Goal: Communication & Community: Share content

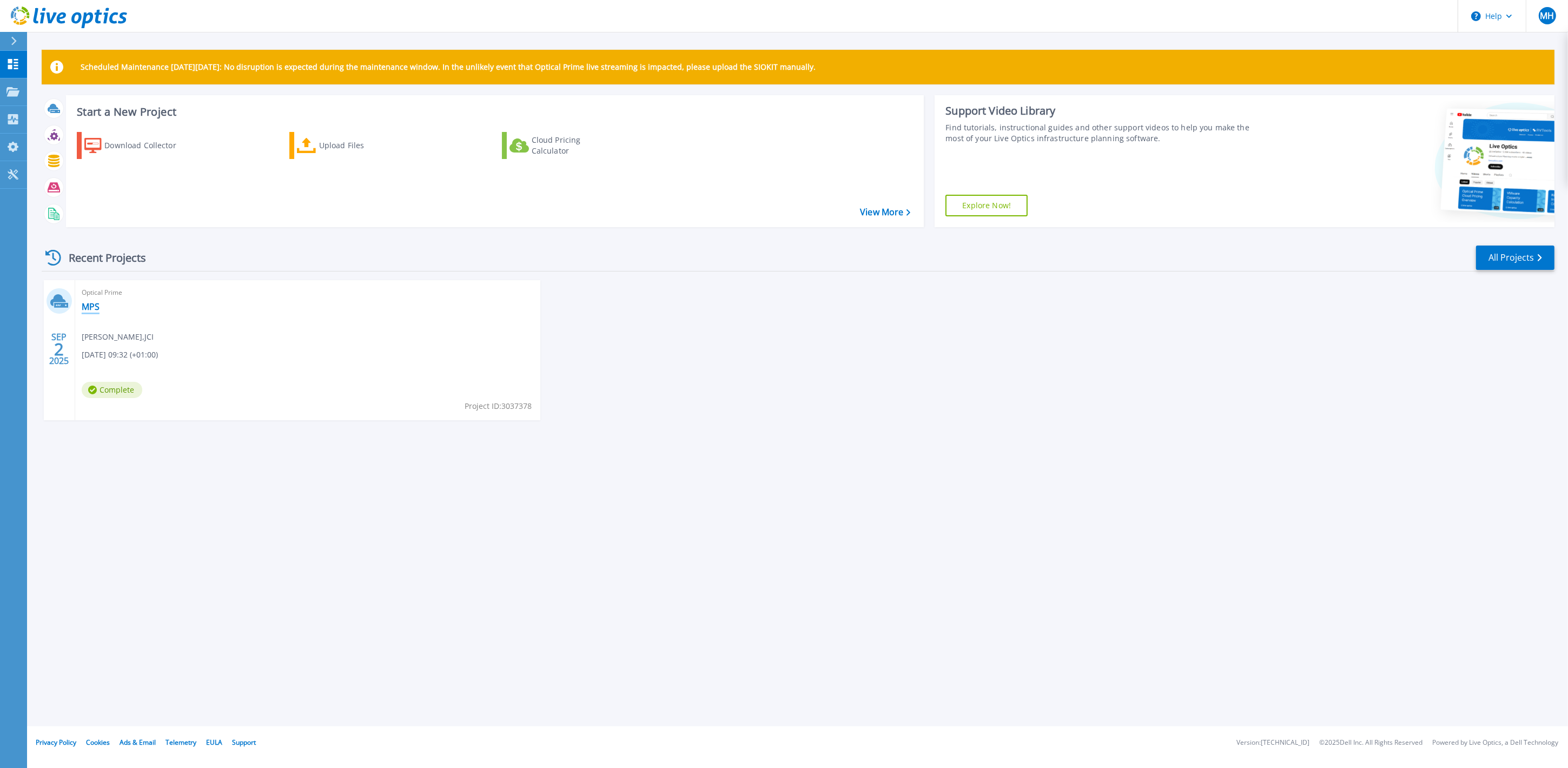
click at [91, 307] on link "MPS" at bounding box center [91, 306] width 18 height 11
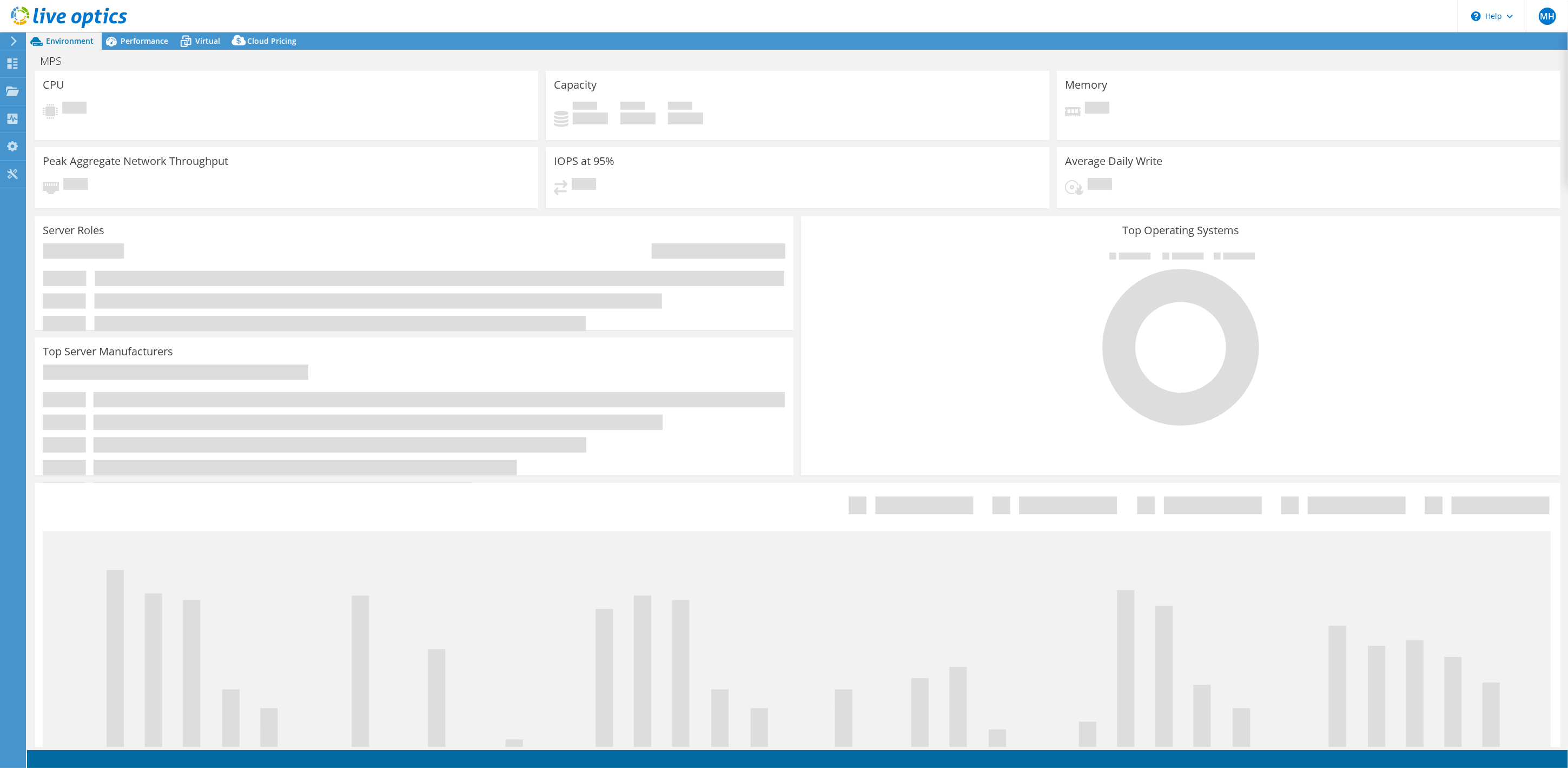
select select "EULondon"
select select "USD"
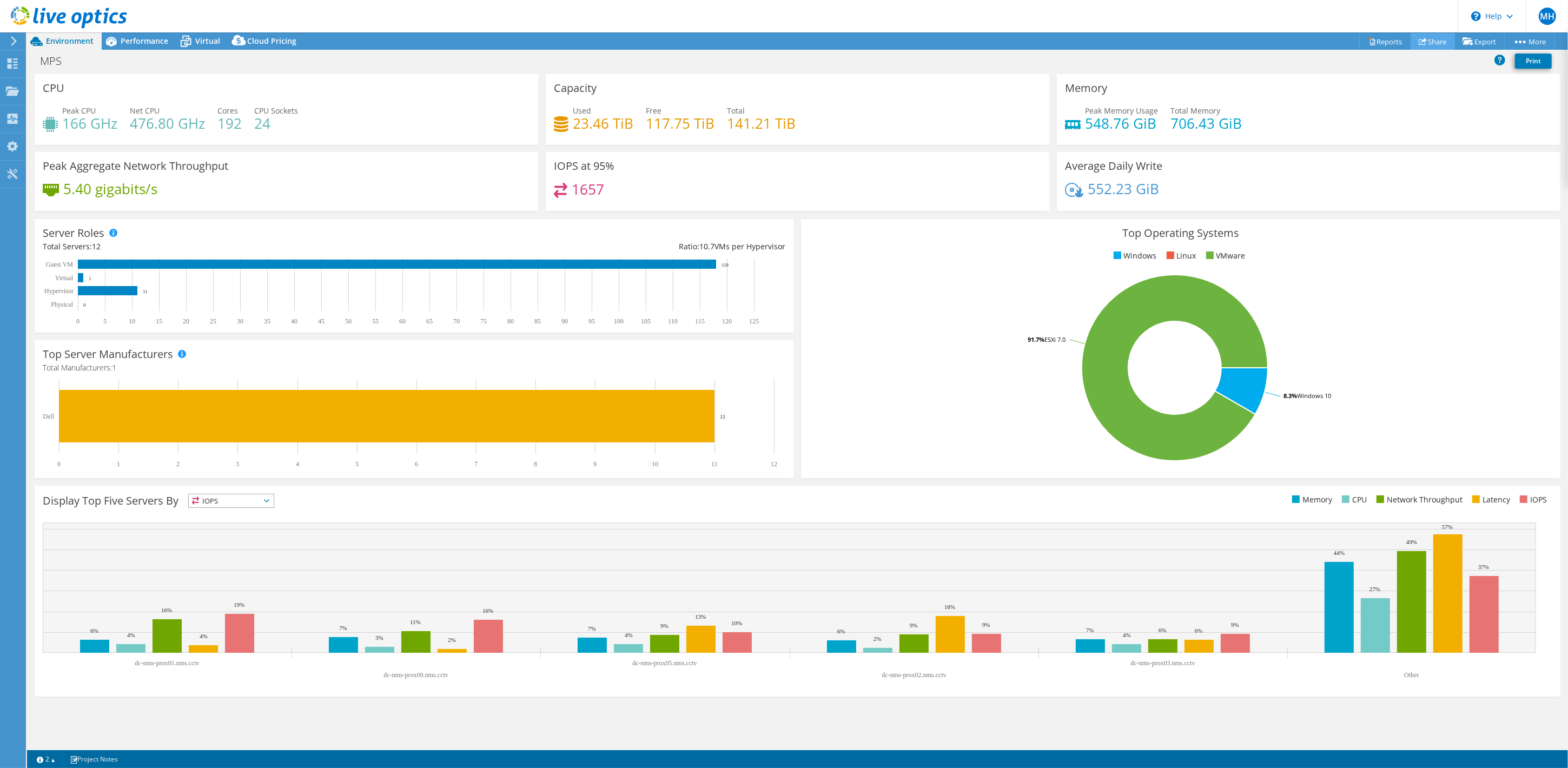
click at [1432, 41] on link "Share" at bounding box center [1432, 41] width 44 height 16
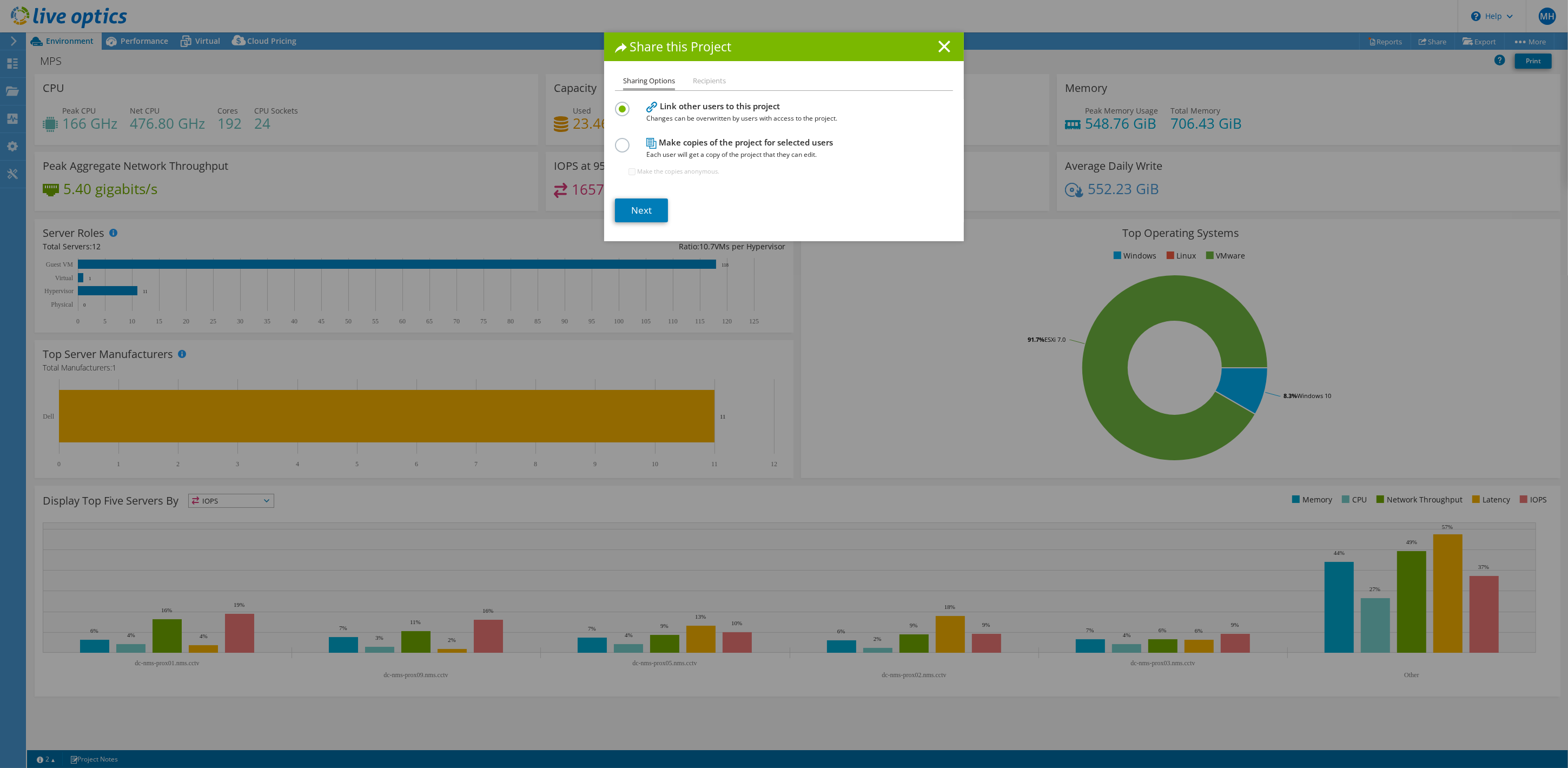
click at [700, 82] on li "Recipients" at bounding box center [709, 82] width 33 height 14
click at [647, 209] on link "Next" at bounding box center [640, 210] width 53 height 24
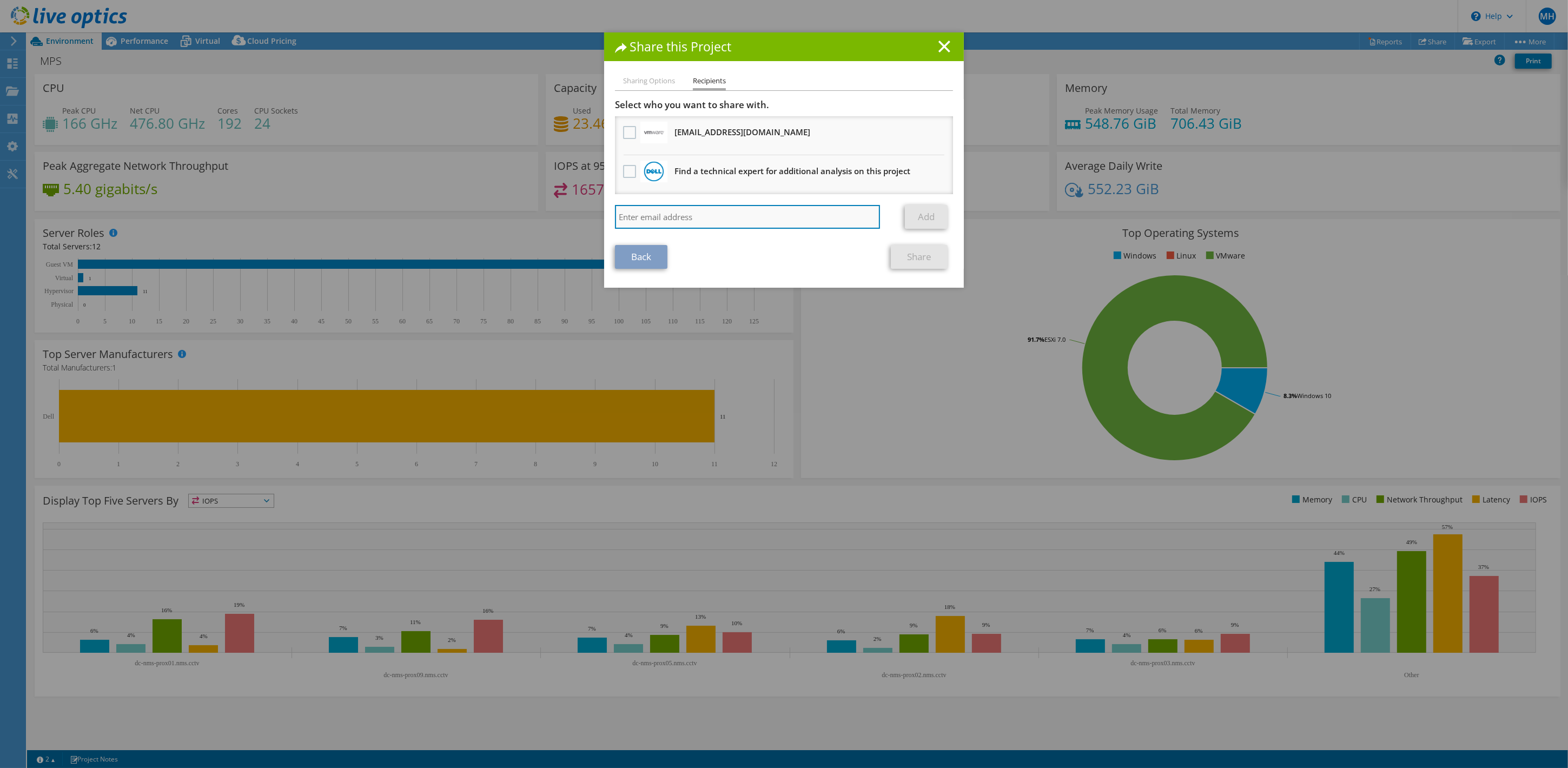
click at [679, 209] on input "search" at bounding box center [747, 217] width 265 height 24
paste input "brad.gunderson@broadcom.com"
click at [615, 213] on input "brad.gunderson@broadcom.com" at bounding box center [747, 217] width 265 height 24
type input "brad.gunderson@broadcom.com"
click at [914, 217] on link "Add" at bounding box center [927, 217] width 43 height 24
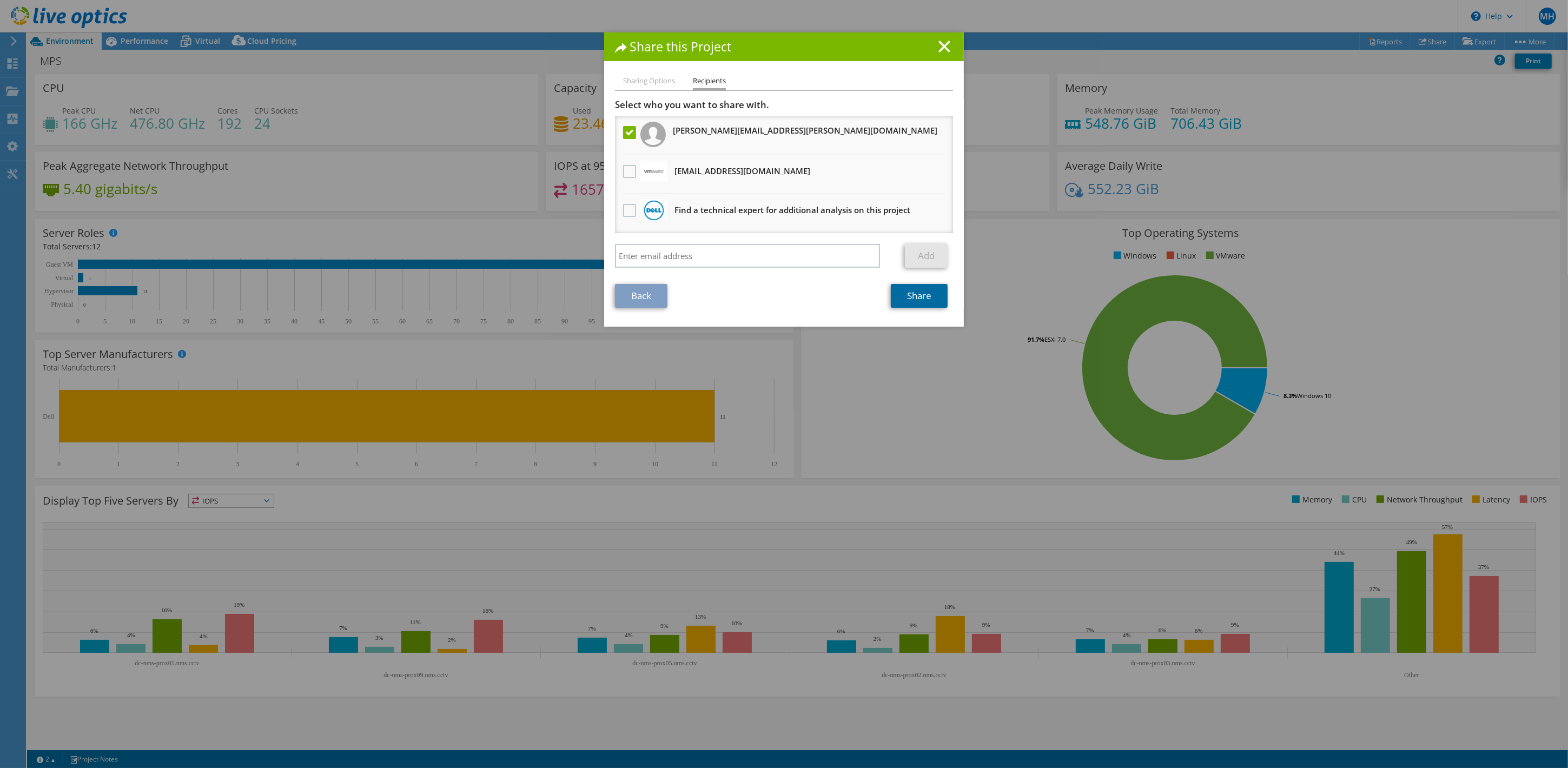
click at [908, 297] on link "Share" at bounding box center [919, 296] width 57 height 24
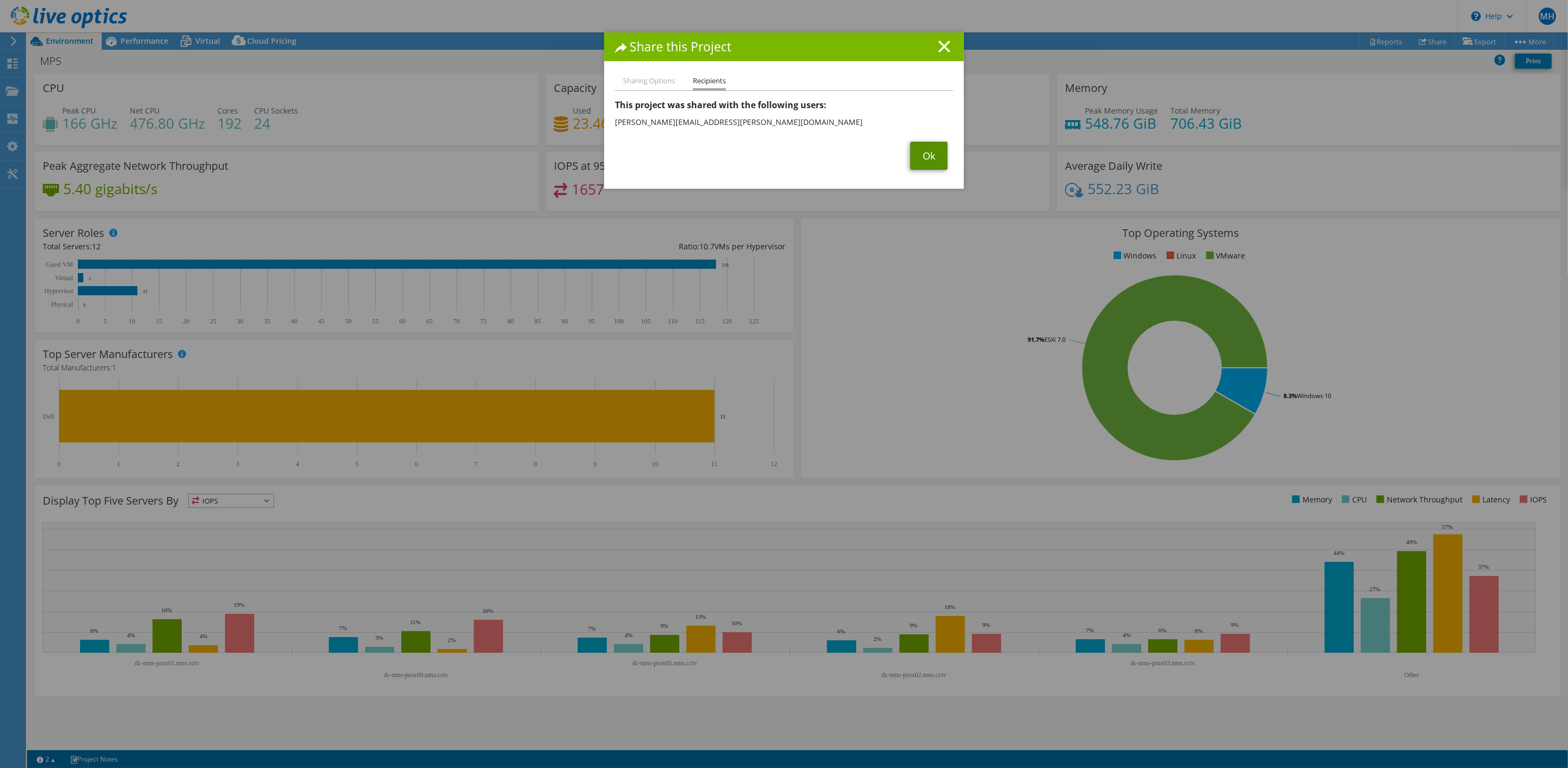
click at [915, 155] on link "Ok" at bounding box center [928, 155] width 37 height 28
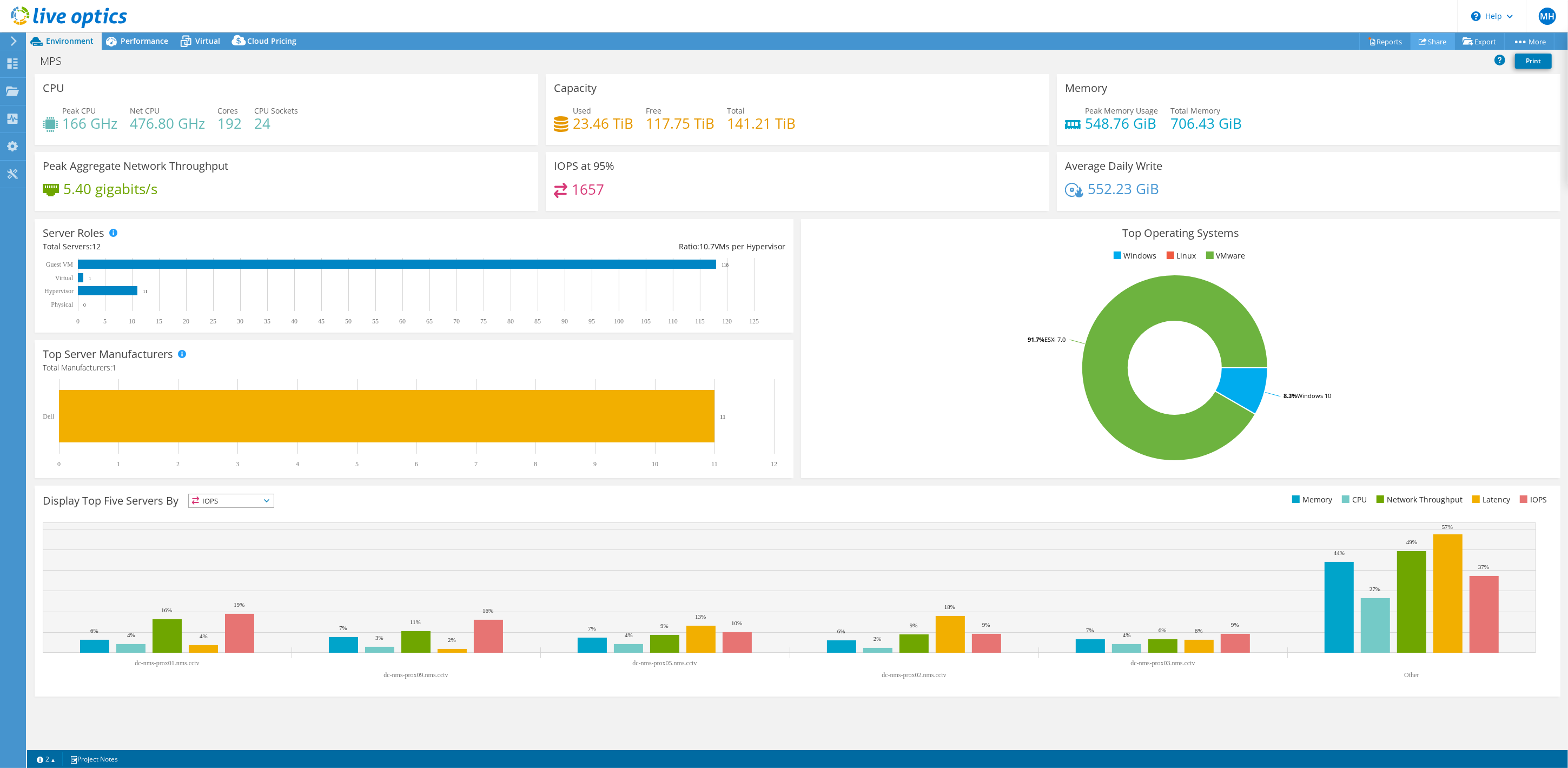
click at [1422, 39] on link "Share" at bounding box center [1432, 41] width 44 height 16
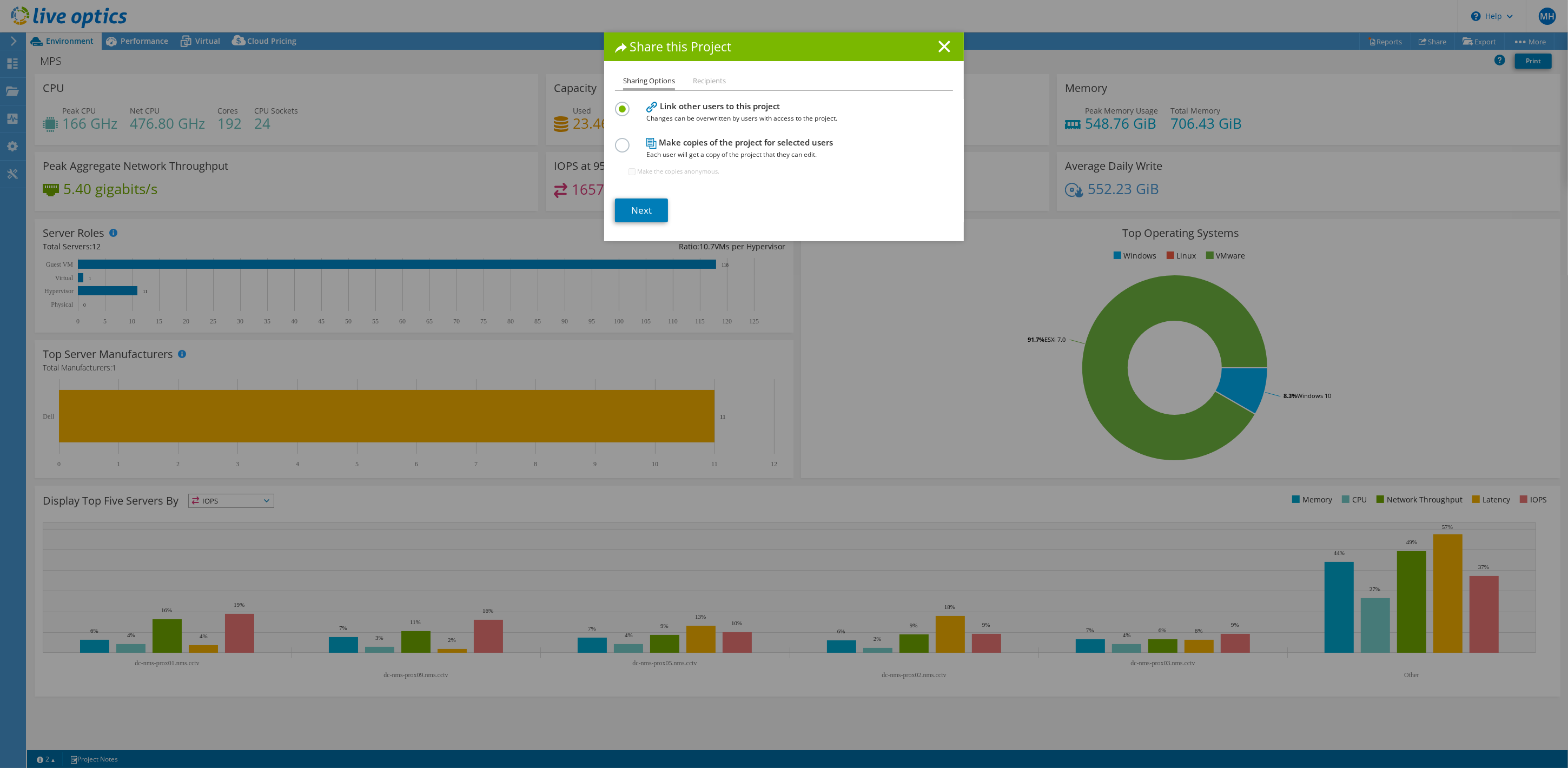
click at [657, 149] on span "Each user will get a copy of the project that they can edit." at bounding box center [782, 155] width 271 height 12
click at [640, 209] on link "Next" at bounding box center [640, 210] width 53 height 24
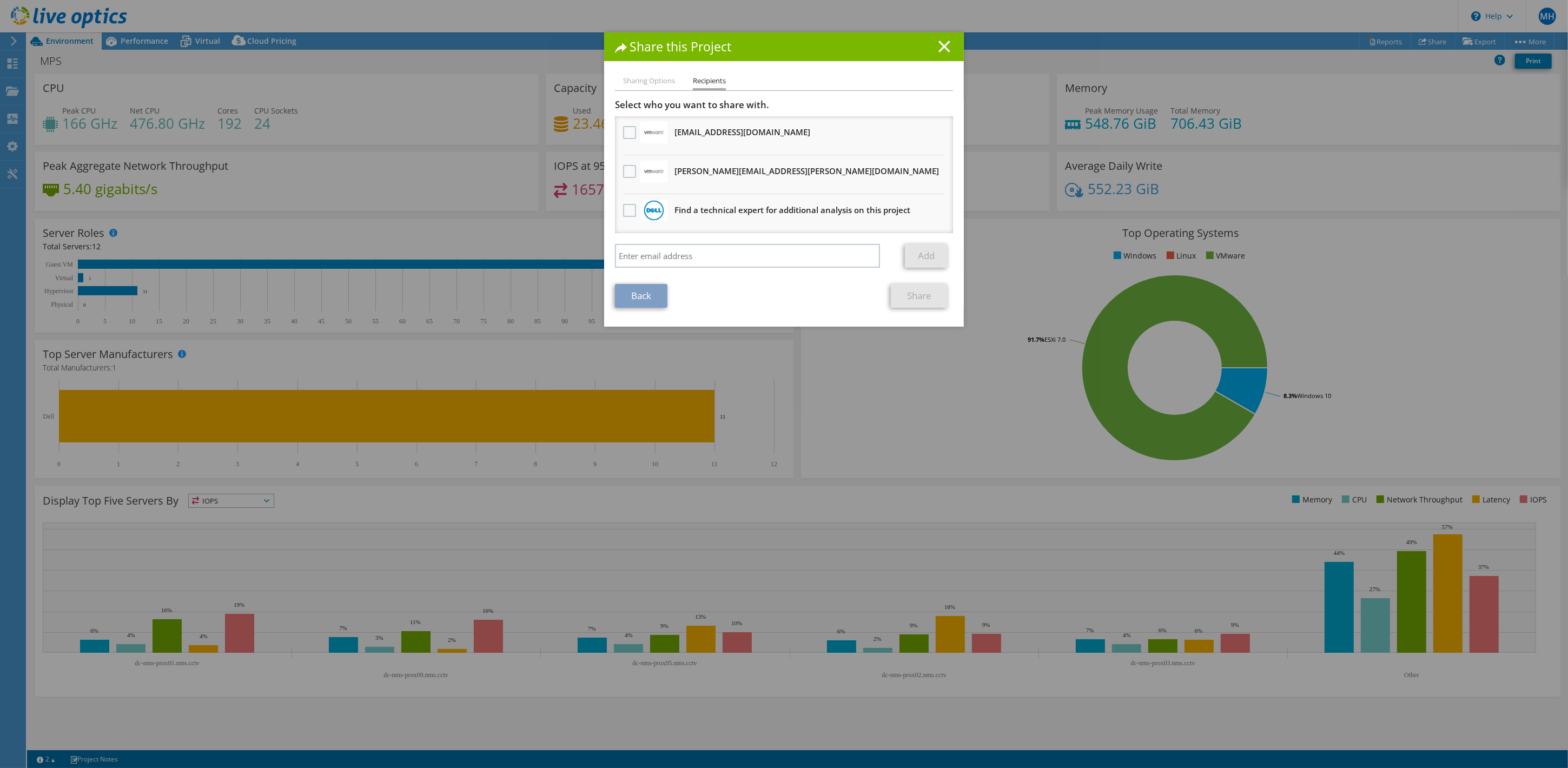
click at [939, 45] on line at bounding box center [944, 47] width 11 height 11
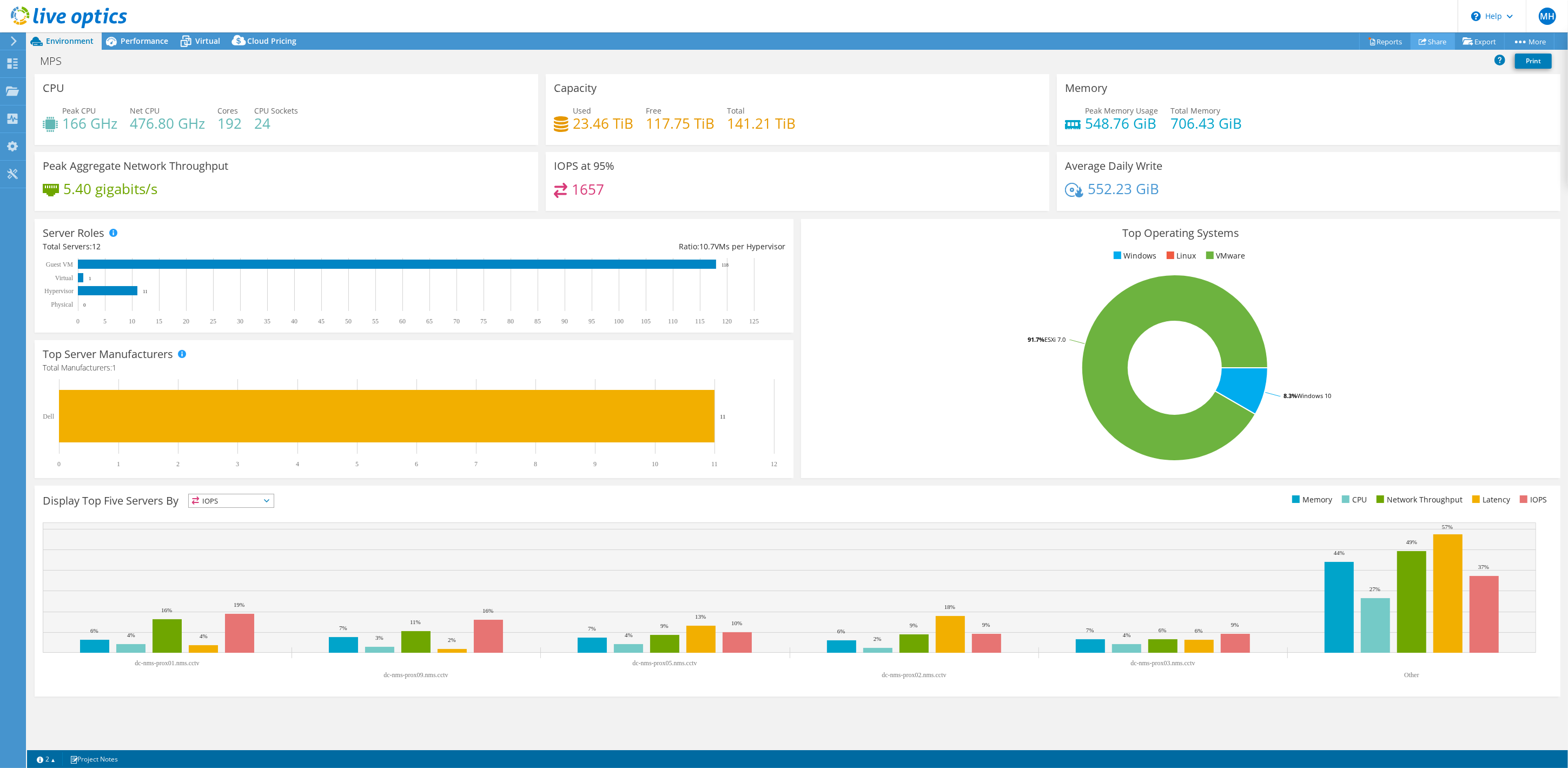
click at [1436, 40] on link "Share" at bounding box center [1432, 41] width 44 height 16
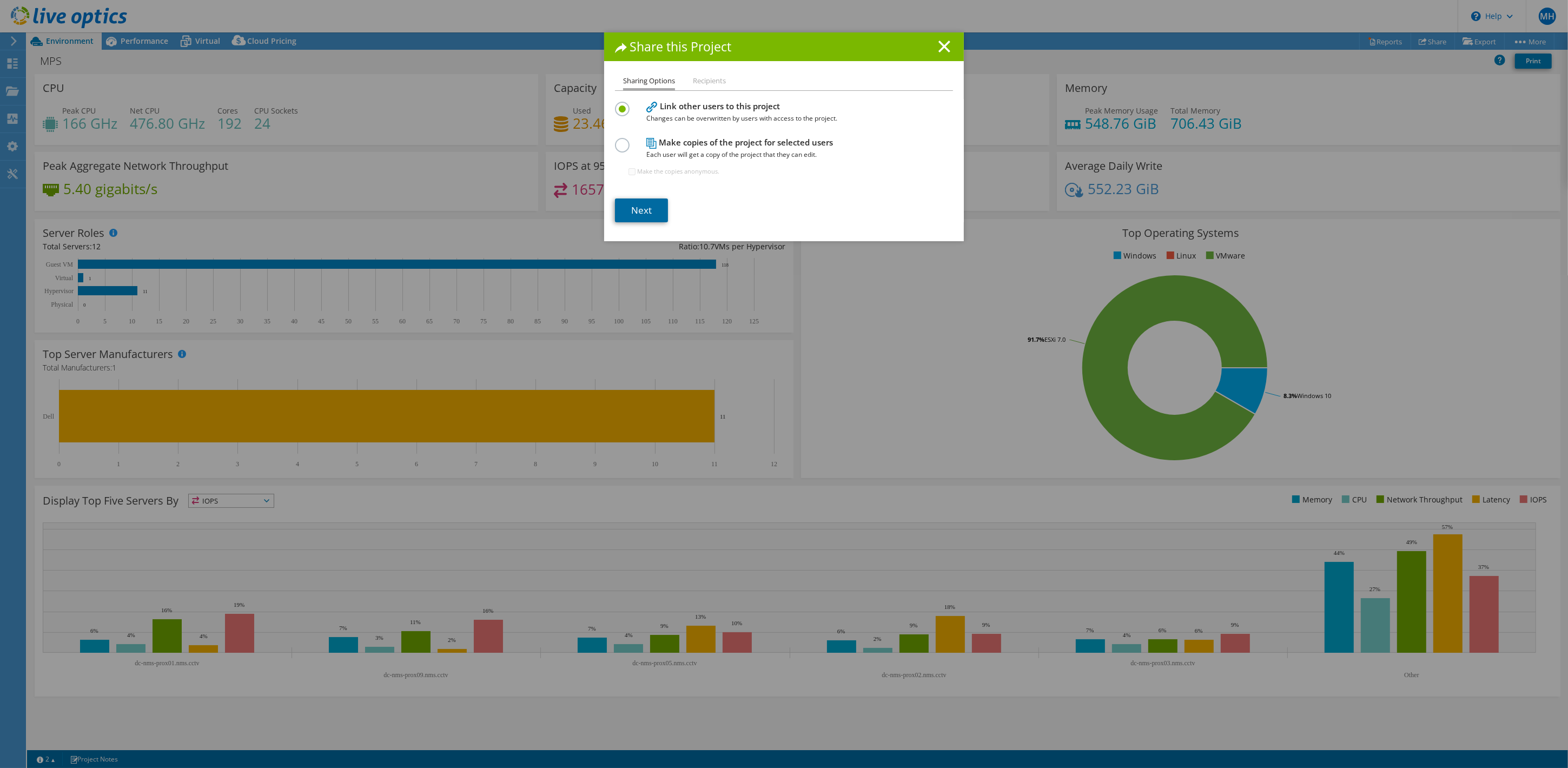
click at [649, 204] on link "Next" at bounding box center [640, 210] width 53 height 24
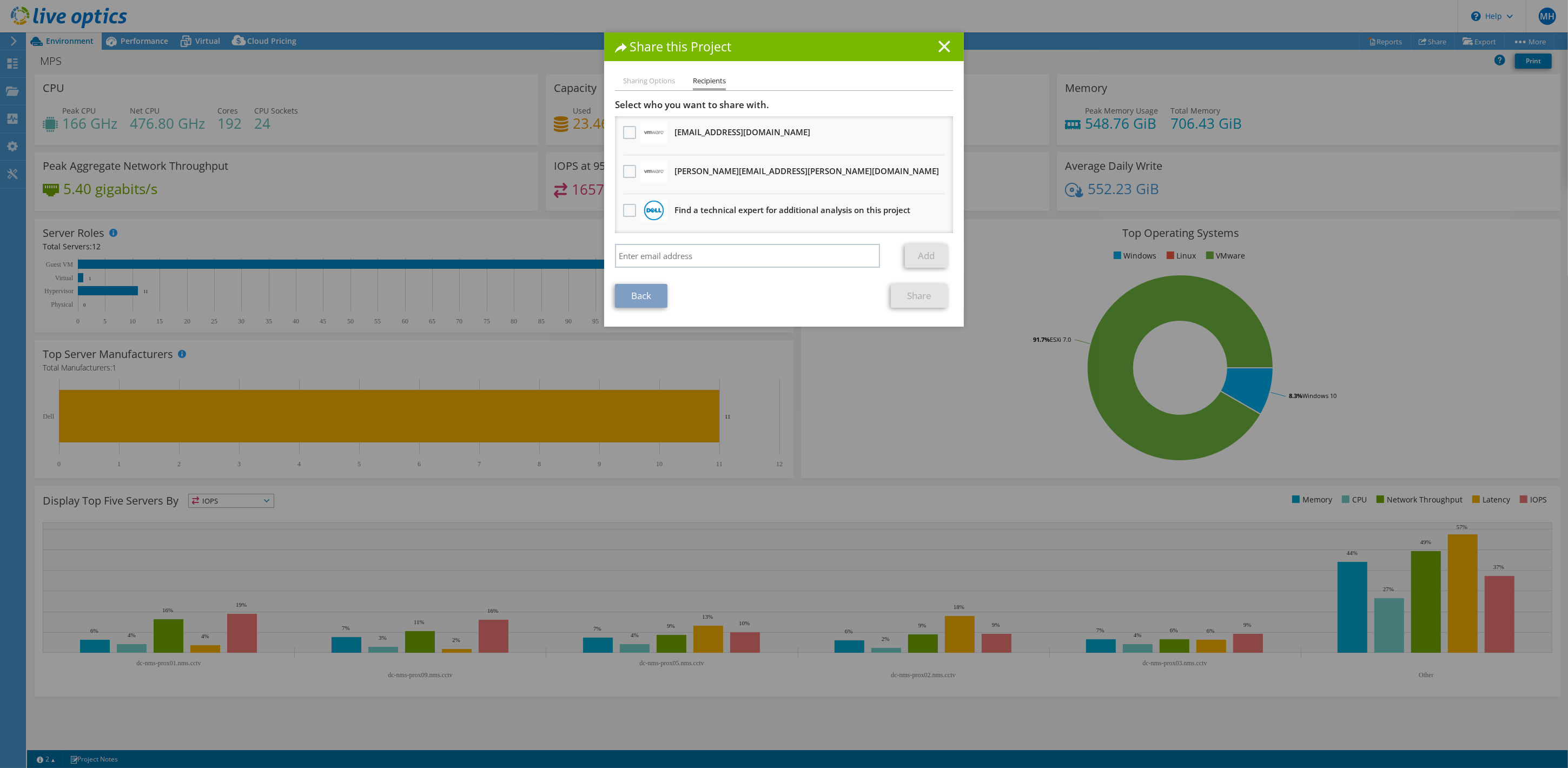
click at [939, 45] on line at bounding box center [944, 47] width 11 height 11
